Goal: Transaction & Acquisition: Purchase product/service

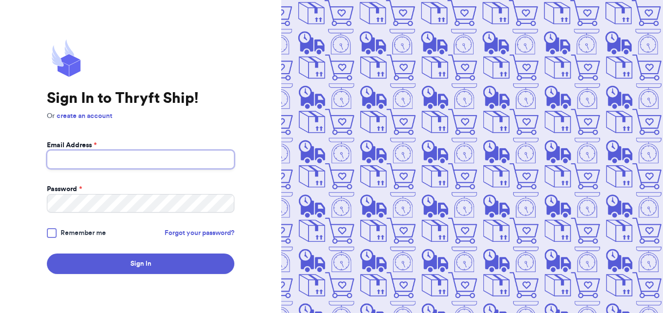
type input "[EMAIL_ADDRESS][DOMAIN_NAME]"
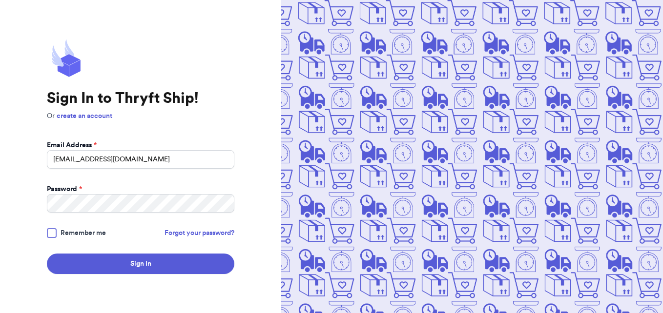
click at [48, 231] on div at bounding box center [52, 233] width 10 height 10
click at [0, 0] on input "Remember me" at bounding box center [0, 0] width 0 height 0
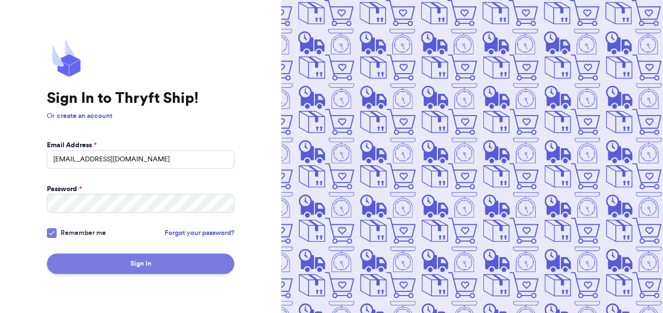
click at [126, 265] on button "Sign In" at bounding box center [140, 264] width 187 height 20
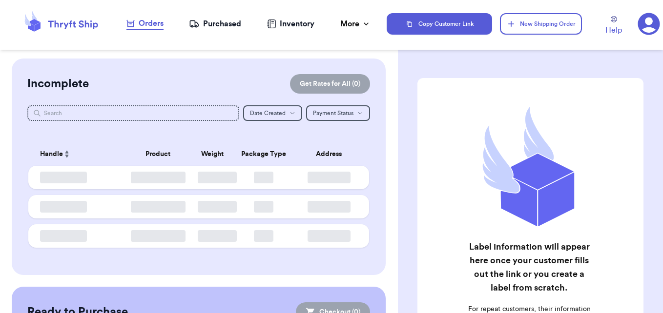
checkbox input "false"
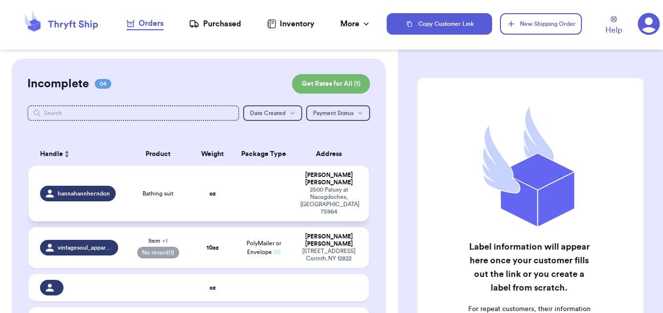
click at [181, 190] on div "Bathing suit" at bounding box center [158, 194] width 57 height 8
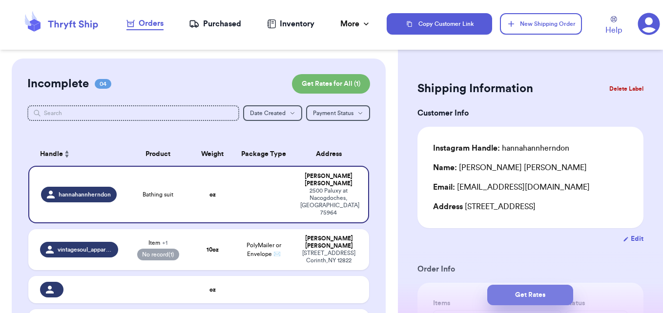
click at [542, 294] on button "Get Rates" at bounding box center [530, 295] width 86 height 20
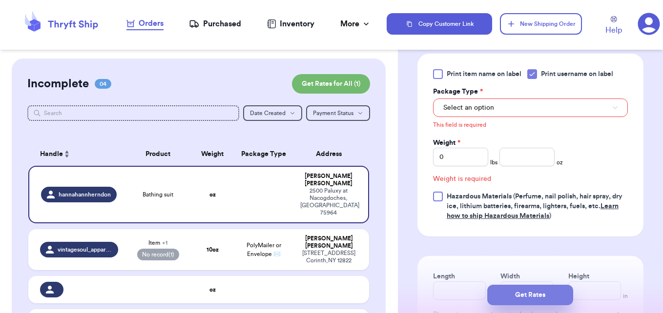
scroll to position [398, 0]
click at [463, 158] on input "0" at bounding box center [460, 156] width 55 height 19
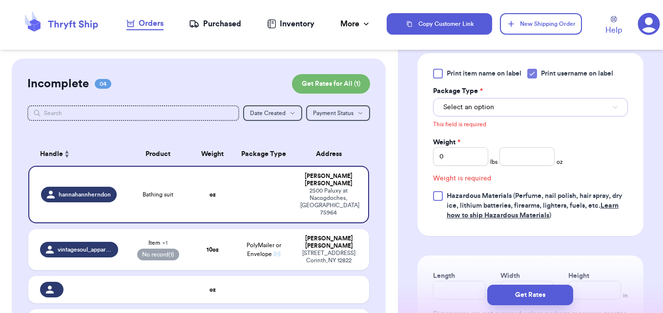
click at [543, 108] on button "Select an option" at bounding box center [530, 107] width 195 height 19
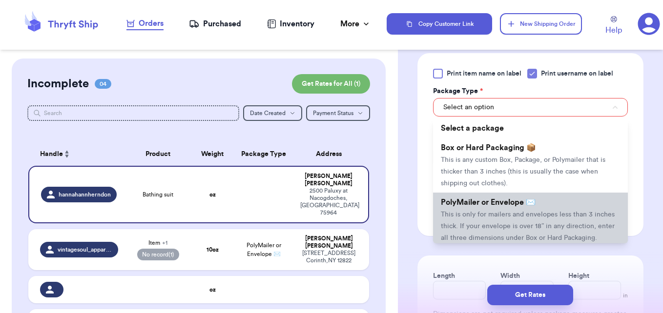
click at [491, 209] on li "PolyMailer or Envelope ✉️ This is only for mailers and envelopes less than 3 in…" at bounding box center [530, 220] width 195 height 55
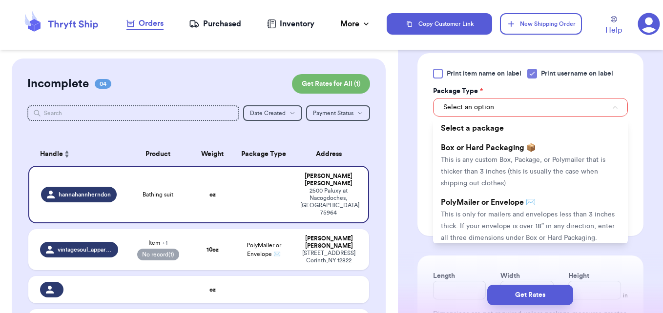
scroll to position [385, 0]
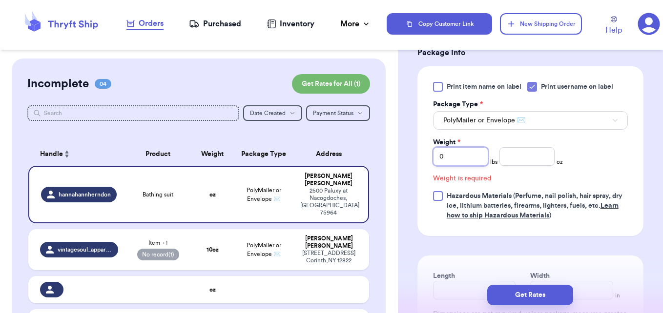
click at [457, 155] on input "0" at bounding box center [460, 156] width 55 height 19
type input "01"
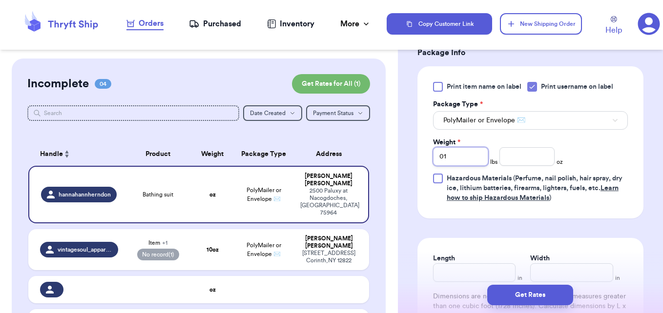
type input "0"
type input "1"
click at [523, 155] on input "number" at bounding box center [526, 156] width 55 height 19
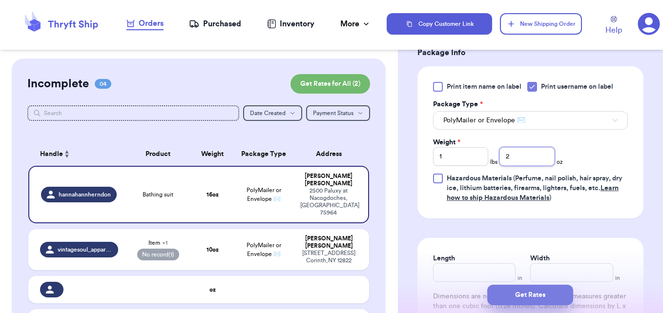
type input "2"
click at [527, 296] on button "Get Rates" at bounding box center [530, 295] width 86 height 20
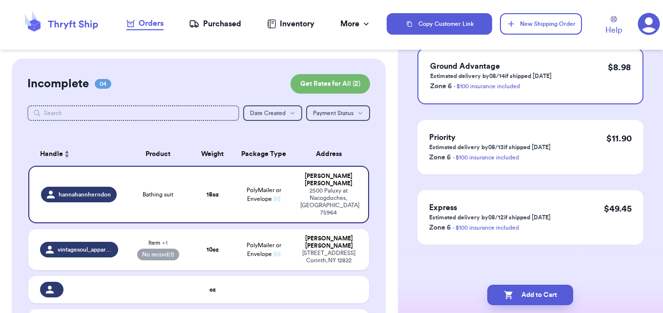
scroll to position [0, 0]
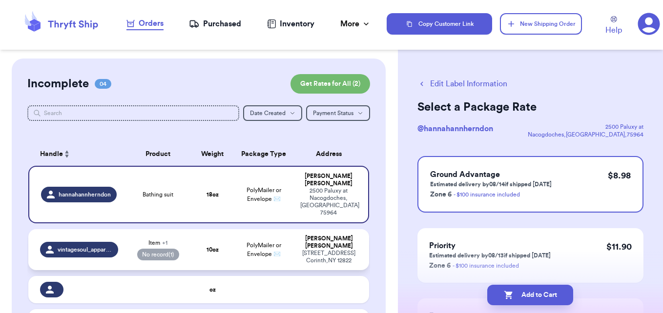
click at [228, 229] on td "10 oz" at bounding box center [212, 249] width 41 height 41
select select "paid"
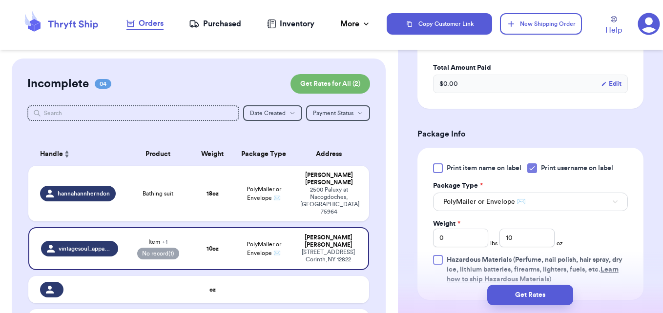
scroll to position [307, 0]
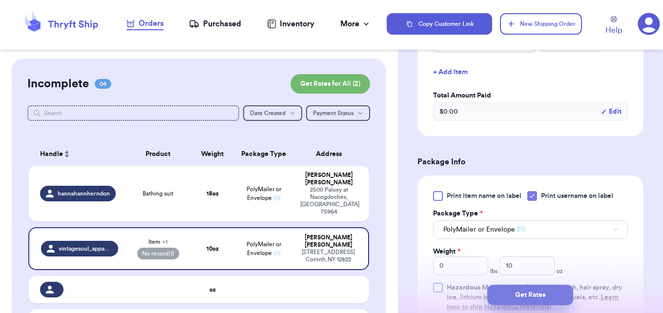
click at [519, 294] on button "Get Rates" at bounding box center [530, 295] width 86 height 20
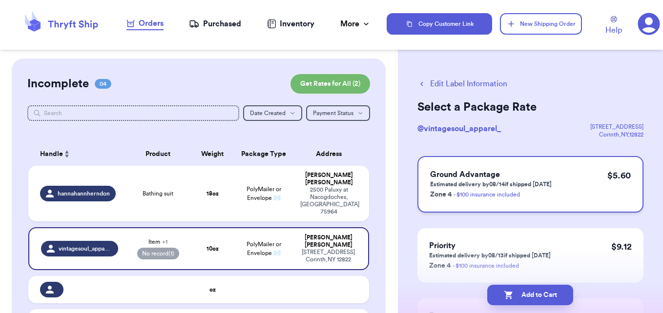
click at [493, 184] on p "Estimated delivery by 08/14 if shipped [DATE]" at bounding box center [491, 185] width 122 height 8
click at [522, 294] on button "Add to Cart" at bounding box center [530, 295] width 86 height 20
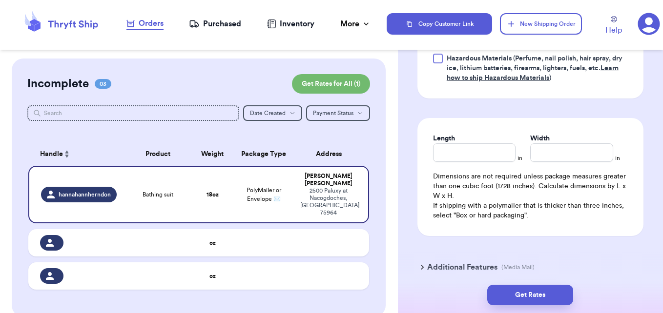
scroll to position [506, 0]
click at [528, 294] on button "Get Rates" at bounding box center [530, 295] width 86 height 20
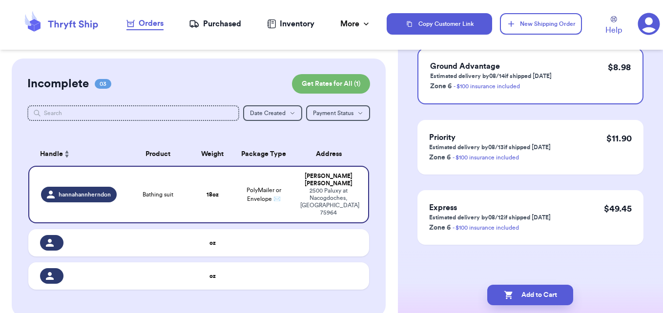
scroll to position [0, 0]
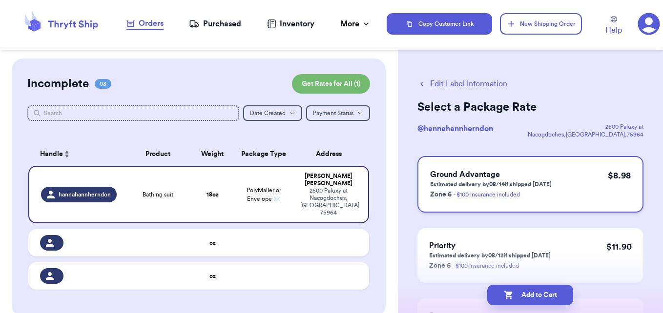
click at [536, 190] on p "Zone 6 - $100 insurance included" at bounding box center [491, 194] width 122 height 12
click at [532, 300] on button "Add to Cart" at bounding box center [530, 295] width 86 height 20
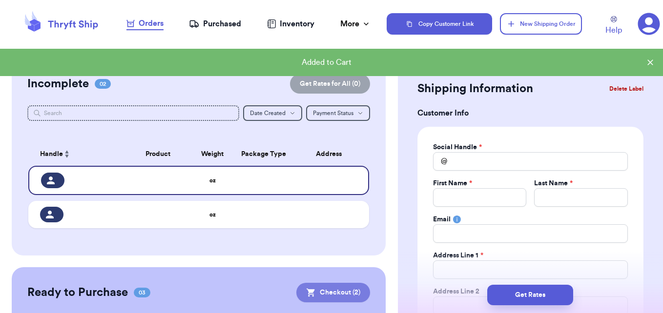
click at [326, 291] on button "Checkout ( 2 )" at bounding box center [333, 293] width 74 height 20
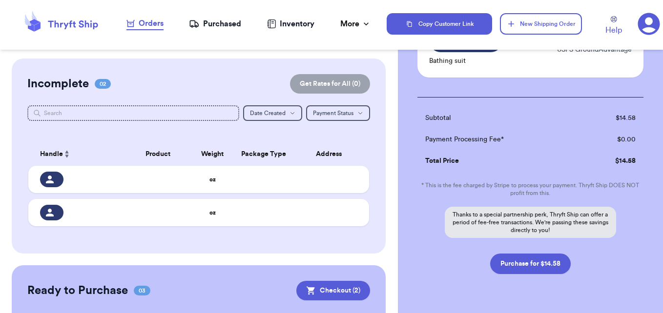
scroll to position [201, 0]
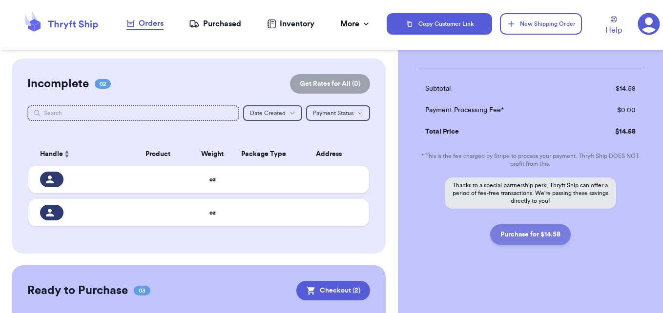
click at [525, 234] on button "Purchase for $14.58" at bounding box center [530, 234] width 81 height 20
checkbox input "false"
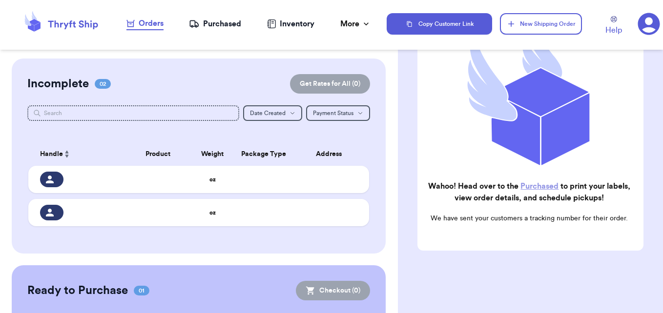
scroll to position [0, 0]
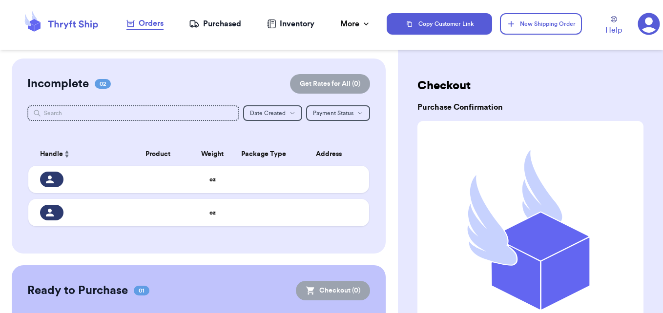
click at [208, 22] on div "Purchased" at bounding box center [215, 24] width 52 height 12
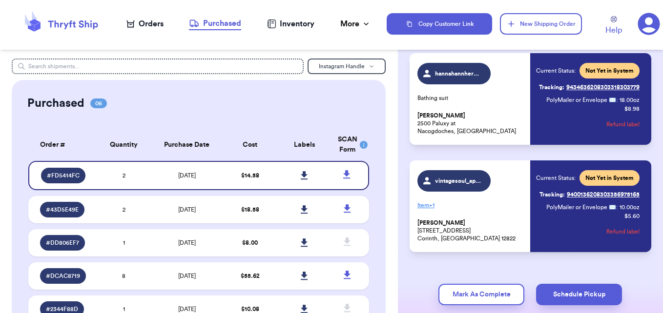
scroll to position [102, 0]
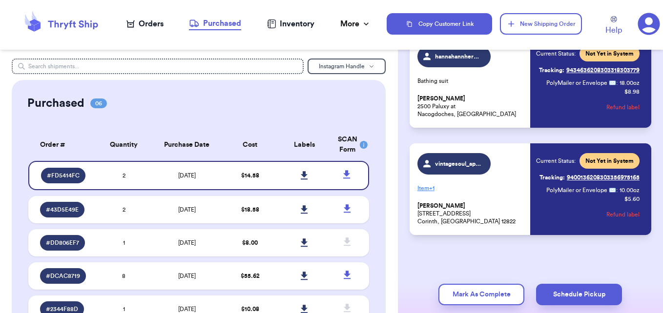
click at [506, 199] on div "vintagesoul_apparel_ Item + 1 [PERSON_NAME] [STREET_ADDRESS]" at bounding box center [470, 189] width 107 height 72
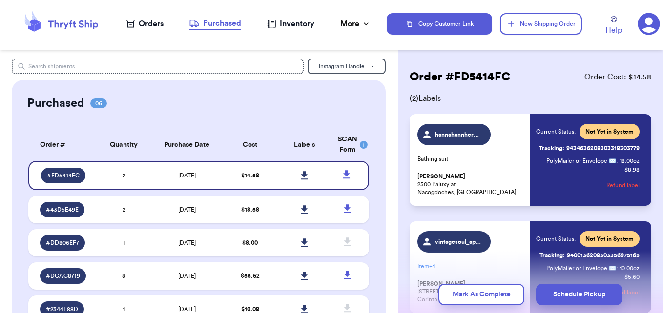
scroll to position [7, 0]
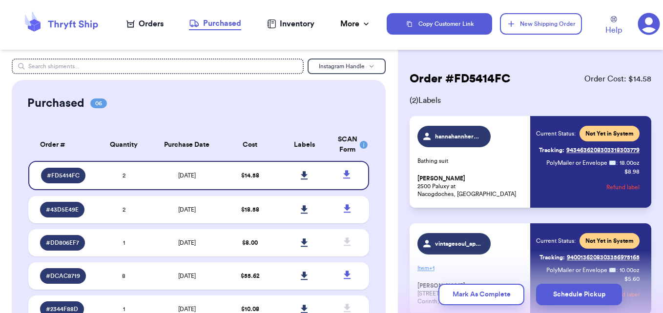
click at [498, 170] on div "hannahannherndon Bathing suit [PERSON_NAME] [STREET_ADDRESS]" at bounding box center [470, 162] width 107 height 72
click at [301, 176] on icon at bounding box center [304, 175] width 7 height 8
click at [648, 29] on icon at bounding box center [648, 24] width 22 height 22
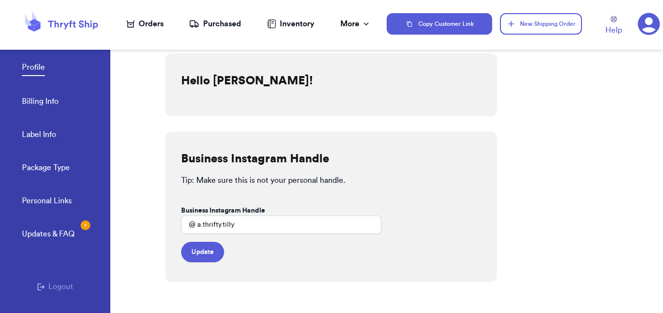
click at [46, 101] on link "Billing Info" at bounding box center [40, 103] width 37 height 14
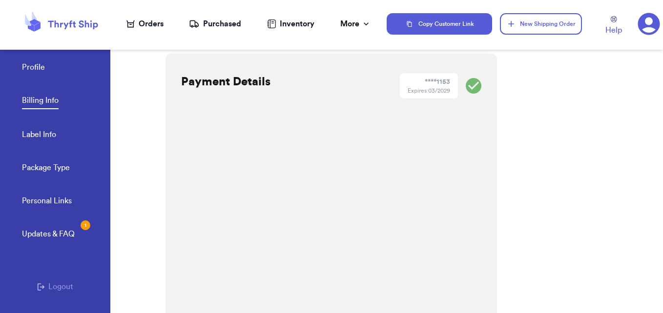
click at [40, 131] on link "Label Info" at bounding box center [39, 136] width 34 height 14
select select "MI"
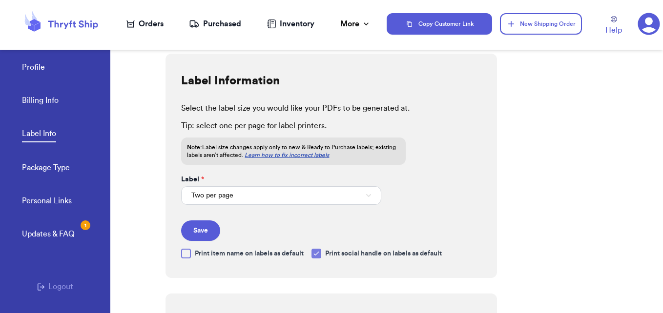
click at [37, 65] on link "Profile" at bounding box center [33, 68] width 23 height 14
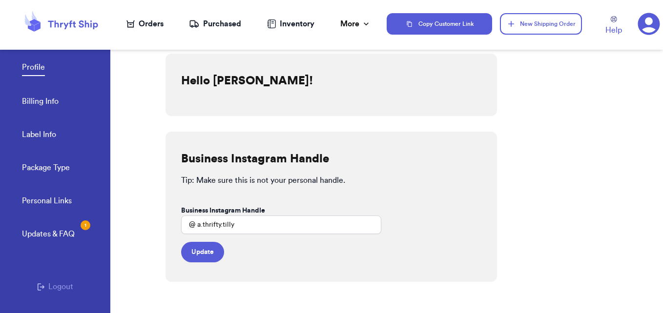
click at [47, 167] on link "Package Type" at bounding box center [46, 169] width 48 height 14
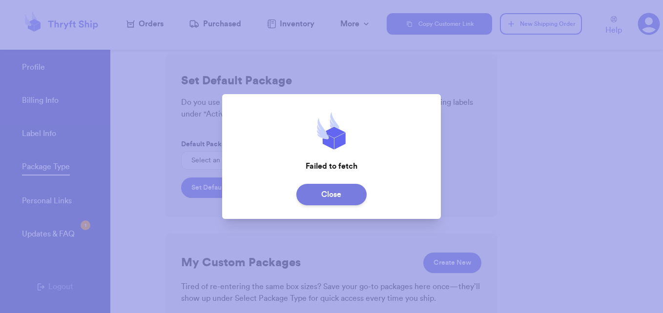
click at [339, 202] on button "Close" at bounding box center [331, 194] width 70 height 21
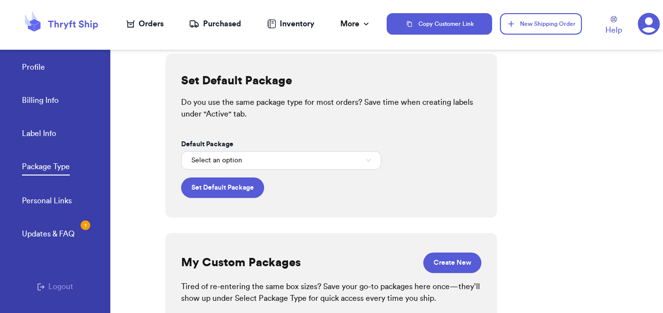
click at [339, 202] on div "Set Default Package Do you use the same package type for most orders? Save time…" at bounding box center [330, 136] width 331 height 164
click at [41, 131] on link "Label Info" at bounding box center [39, 135] width 34 height 14
select select "MI"
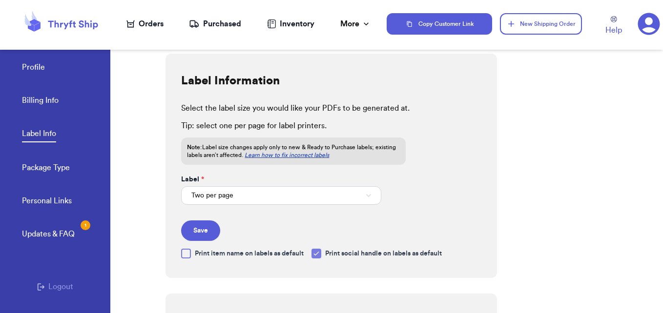
click at [24, 168] on link "Package Type" at bounding box center [46, 169] width 48 height 14
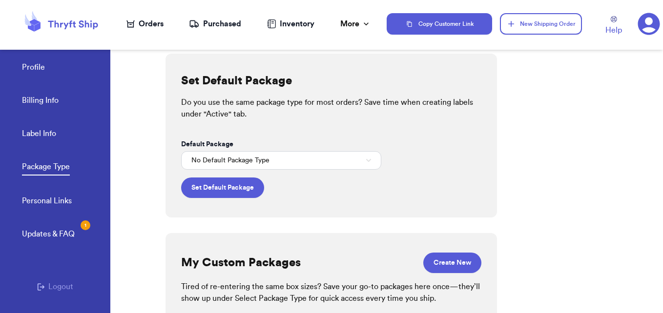
click at [31, 200] on link "Personal Links" at bounding box center [47, 202] width 50 height 14
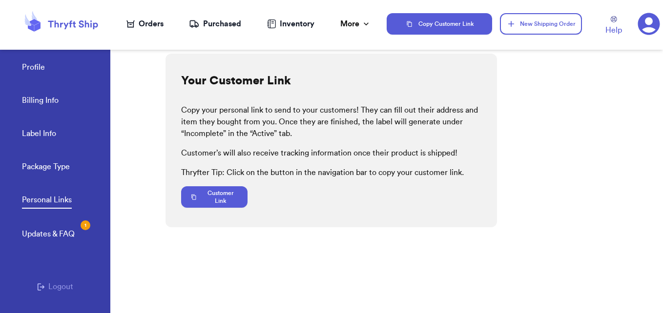
click at [30, 234] on div "Updates & FAQ 1" at bounding box center [48, 234] width 53 height 12
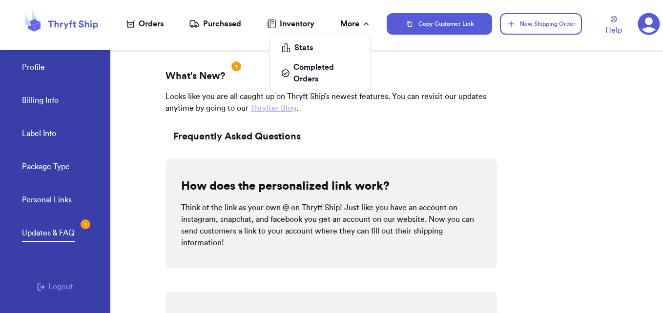
click at [364, 20] on icon at bounding box center [366, 24] width 10 height 10
click at [26, 63] on link "Profile" at bounding box center [33, 68] width 23 height 14
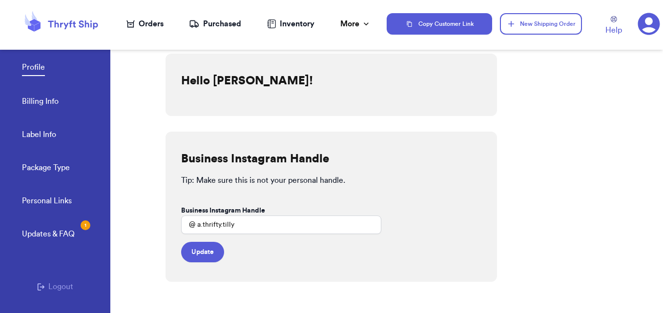
click at [648, 24] on icon at bounding box center [648, 24] width 22 height 22
